Goal: Information Seeking & Learning: Understand process/instructions

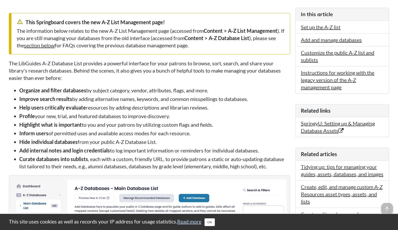
scroll to position [104, 0]
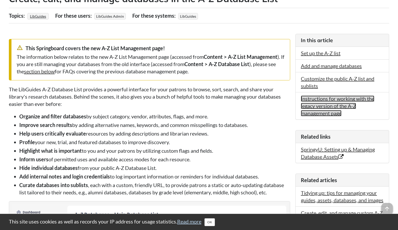
click at [347, 101] on link "Instructions for working with the legacy version of the A-Z management page" at bounding box center [337, 106] width 73 height 21
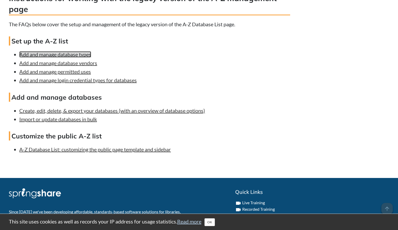
click at [82, 58] on link "Add and manage database types" at bounding box center [55, 54] width 72 height 6
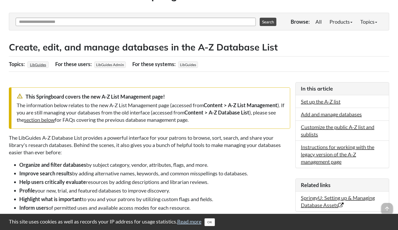
scroll to position [78, 0]
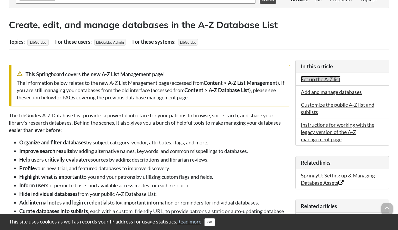
click at [315, 77] on link "Set up the A-Z list" at bounding box center [321, 79] width 40 height 6
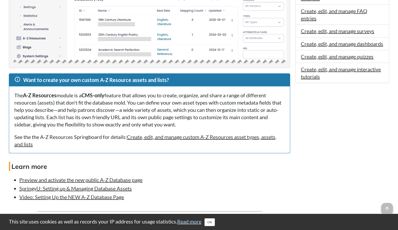
scroll to position [357, 0]
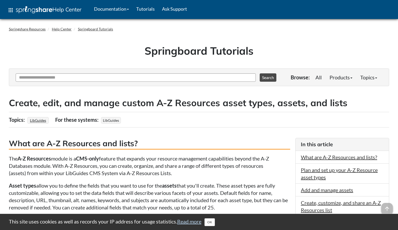
click at [80, 158] on strong "CMS-only" at bounding box center [87, 159] width 23 height 6
click at [104, 159] on p "The A-Z Resources module is a CMS-only feature that expands your resource manag…" at bounding box center [149, 166] width 281 height 22
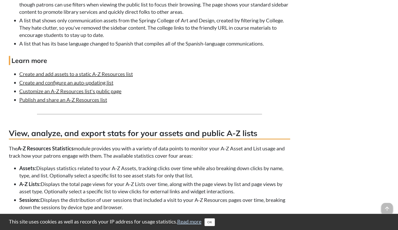
scroll to position [1381, 0]
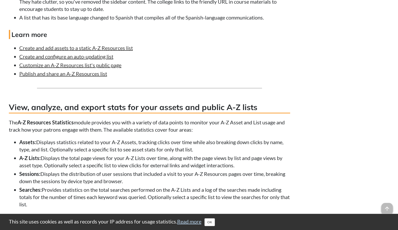
click at [121, 111] on h3 "View, analyze, and export stats for your assets and public A-Z lists" at bounding box center [149, 108] width 281 height 12
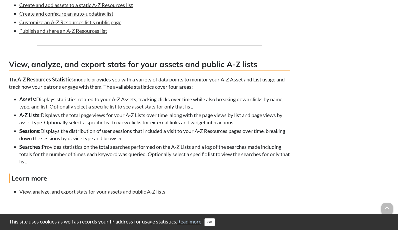
scroll to position [1433, 0]
